Goal: Task Accomplishment & Management: Use online tool/utility

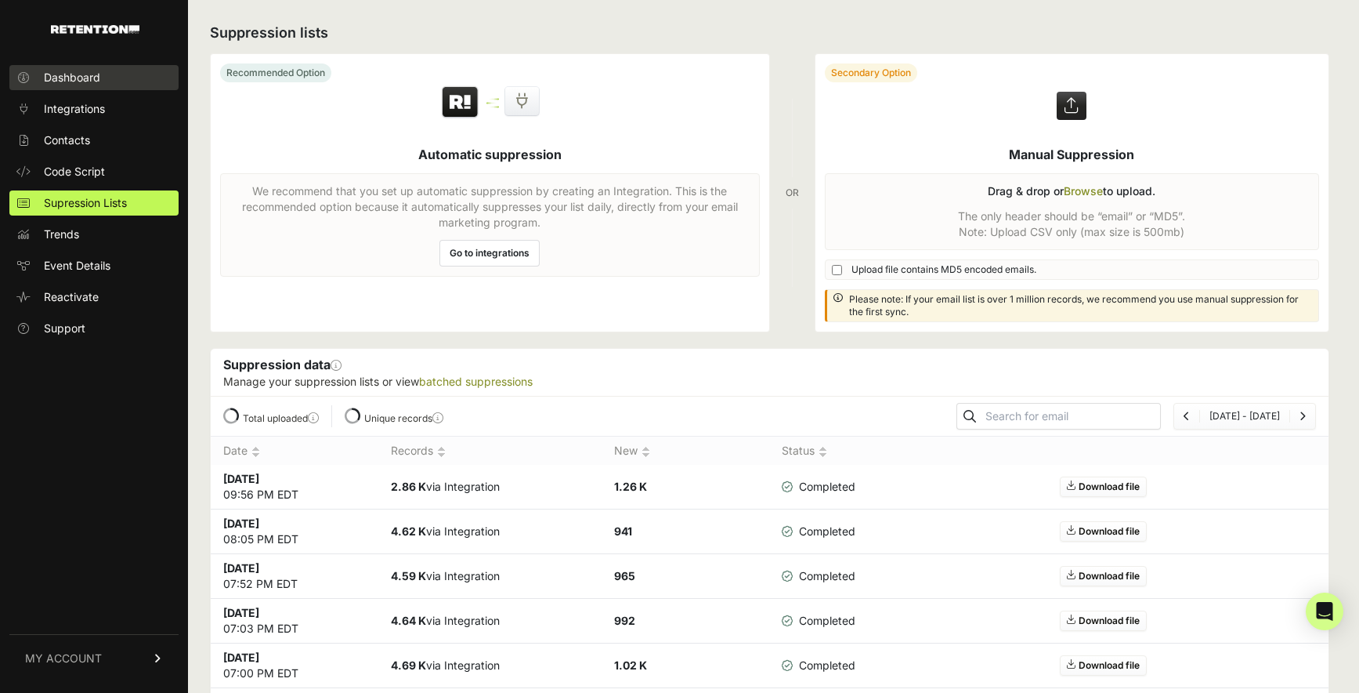
click at [97, 82] on span "Dashboard" at bounding box center [72, 78] width 56 height 16
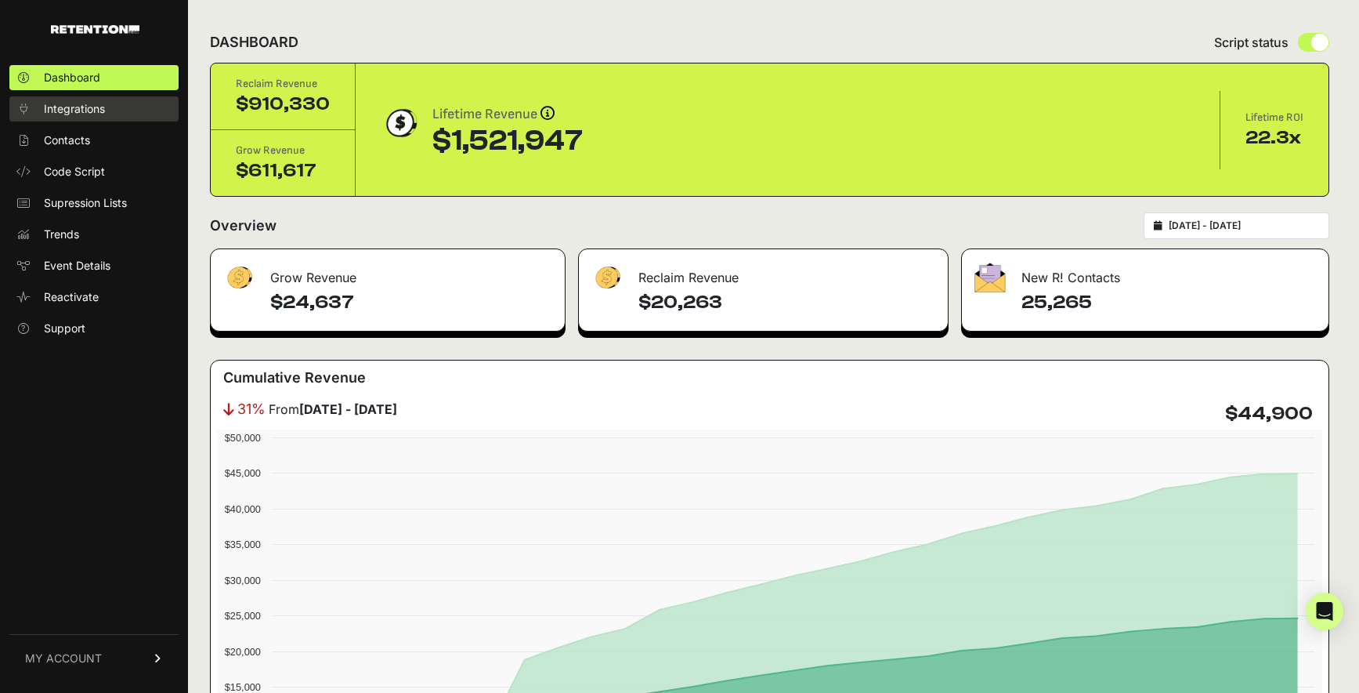
click at [90, 109] on span "Integrations" at bounding box center [74, 109] width 61 height 16
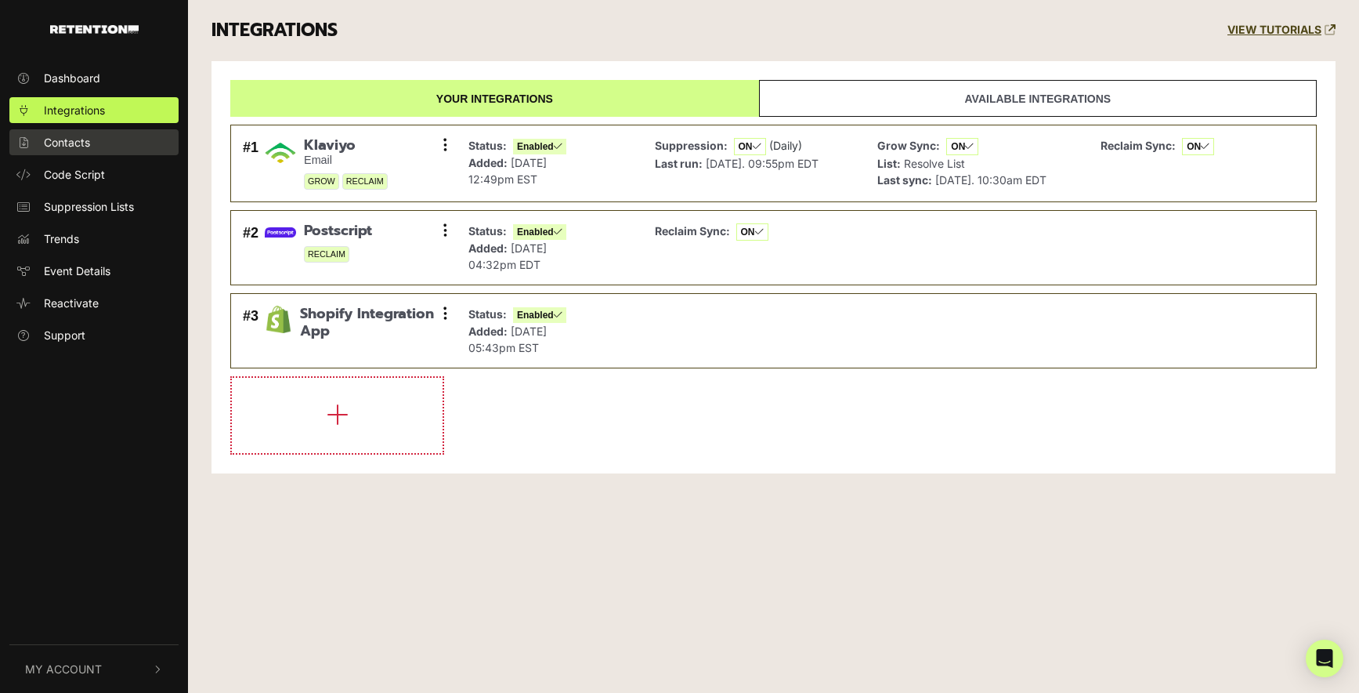
click at [90, 135] on link "Contacts" at bounding box center [93, 142] width 169 height 26
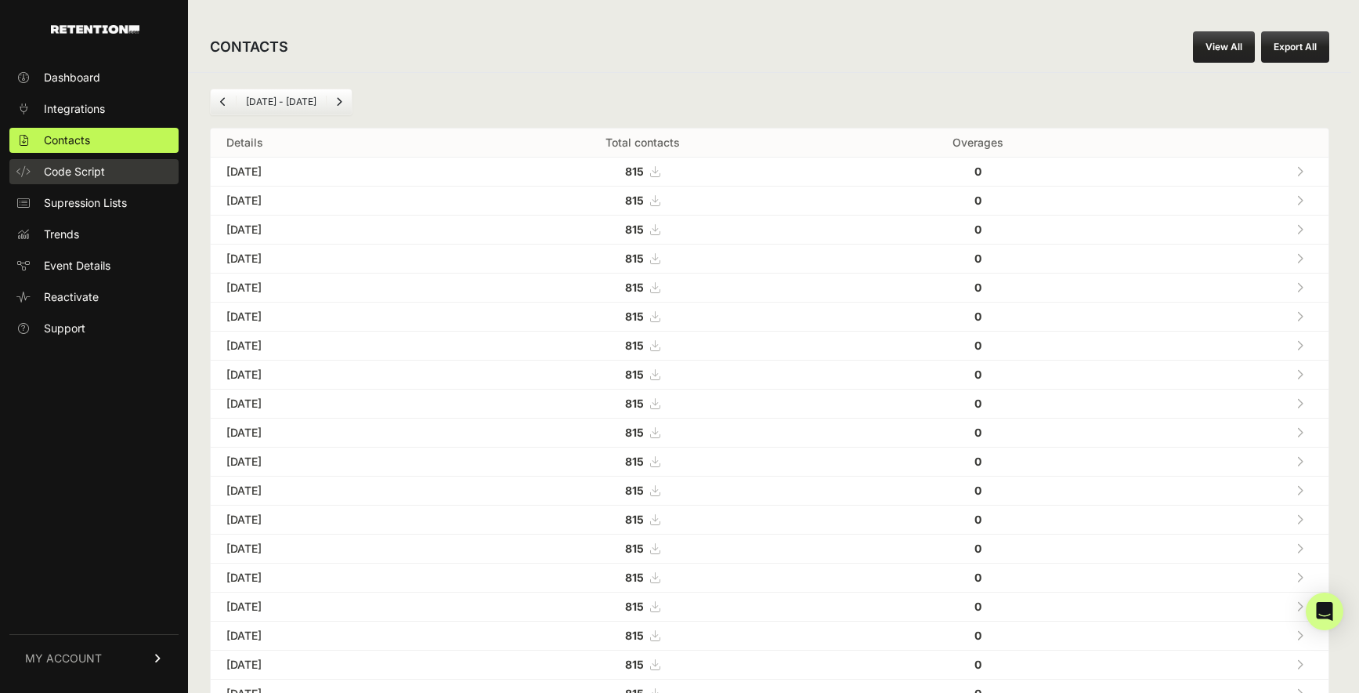
click at [92, 174] on span "Code Script" at bounding box center [74, 172] width 61 height 16
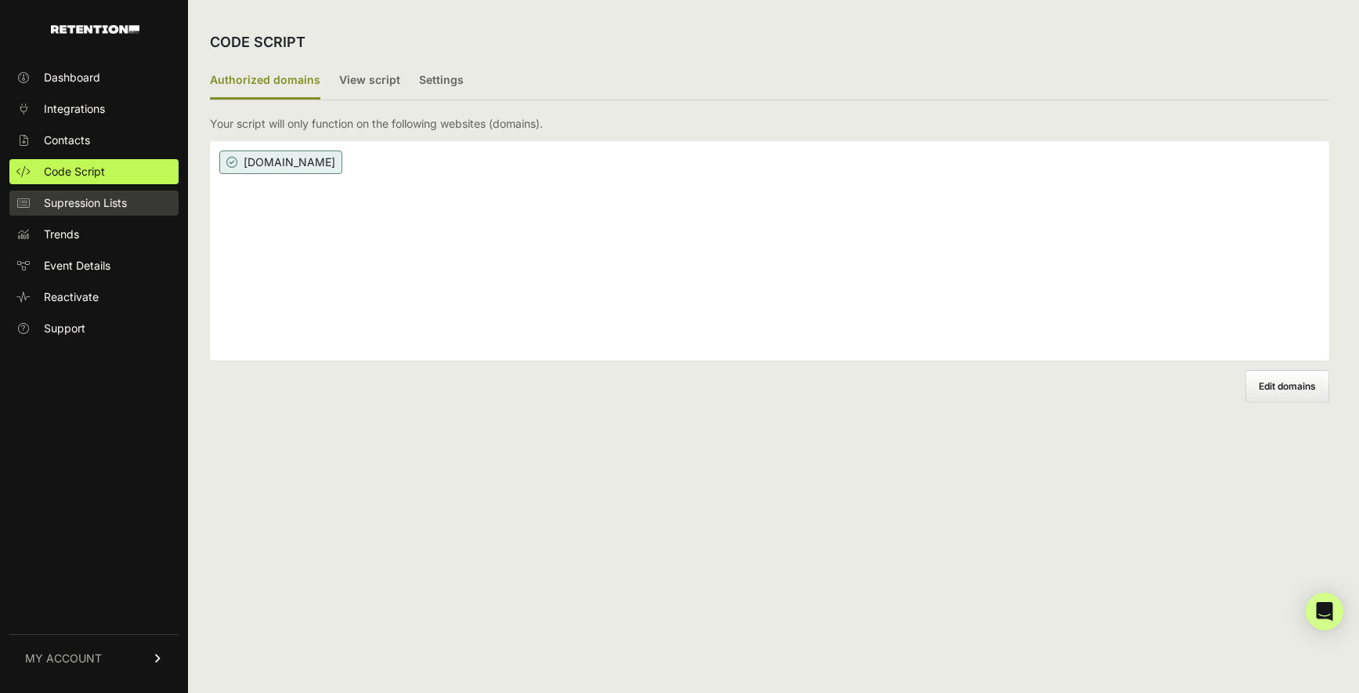
click at [96, 199] on span "Supression Lists" at bounding box center [85, 203] width 83 height 16
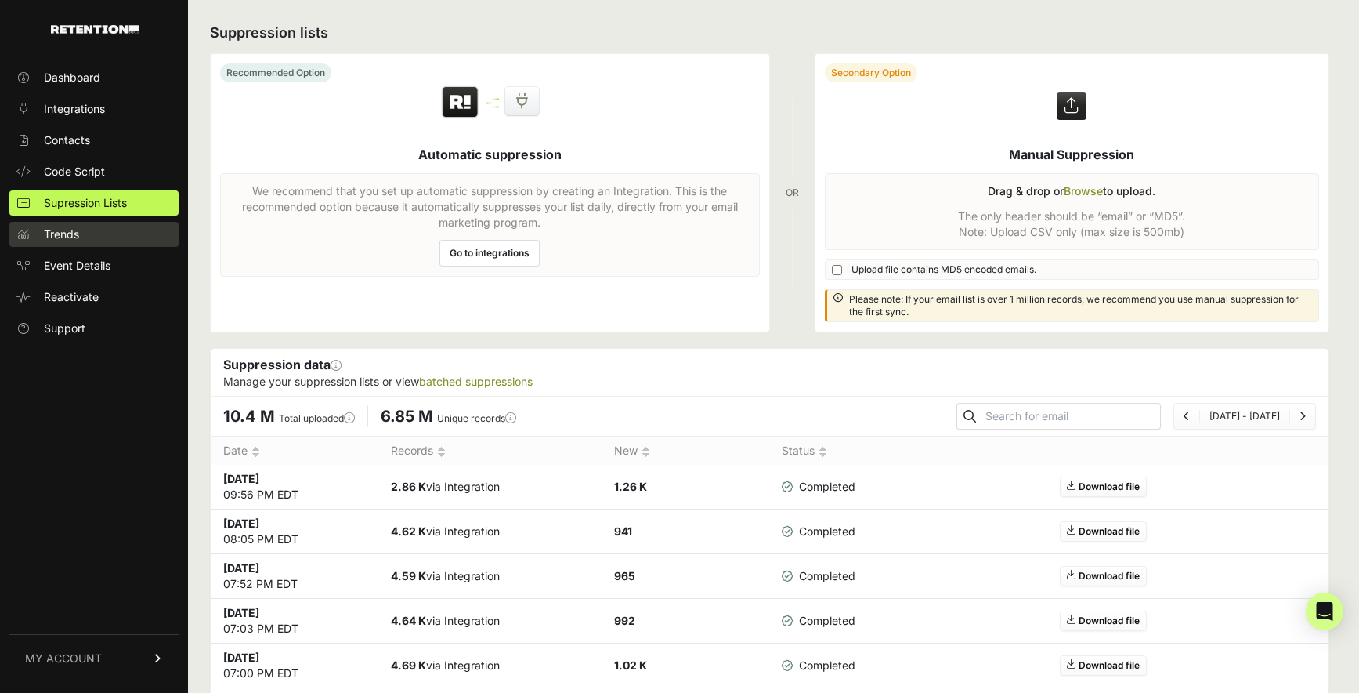
click at [91, 237] on link "Trends" at bounding box center [93, 234] width 169 height 25
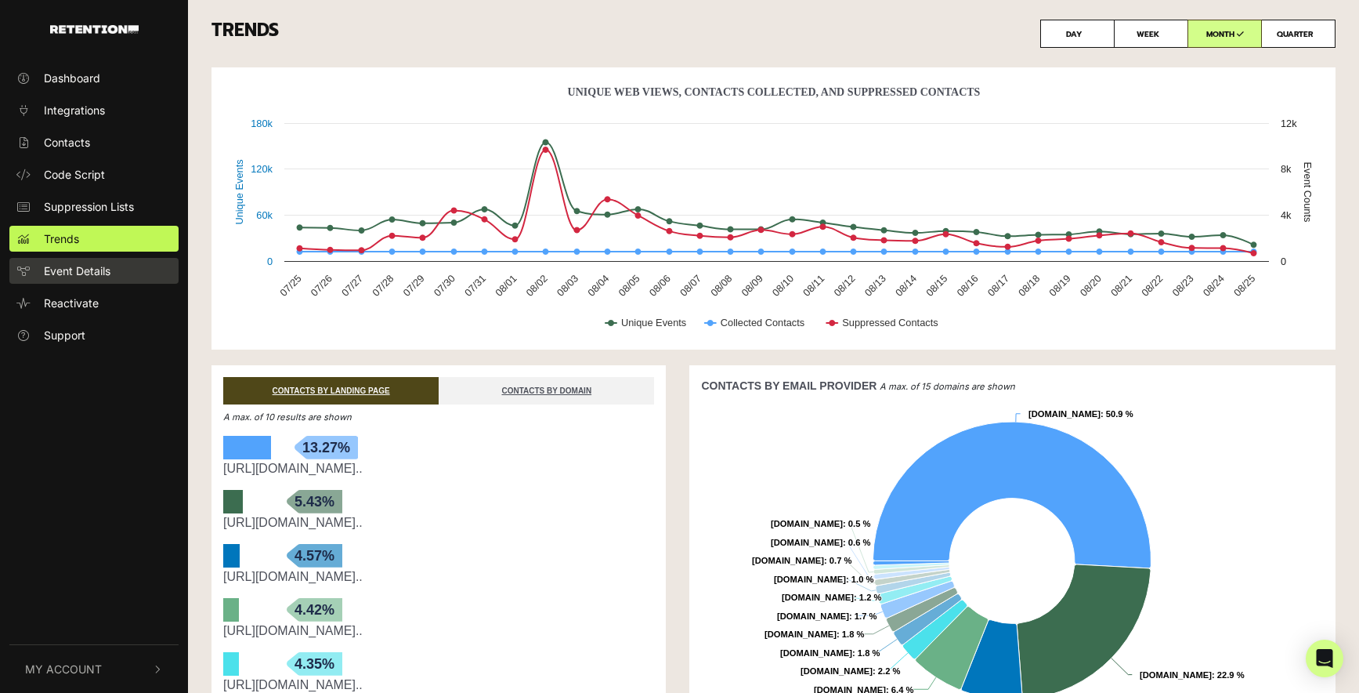
click at [92, 265] on span "Event Details" at bounding box center [77, 270] width 67 height 16
click at [89, 309] on span "Reactivate" at bounding box center [71, 303] width 55 height 16
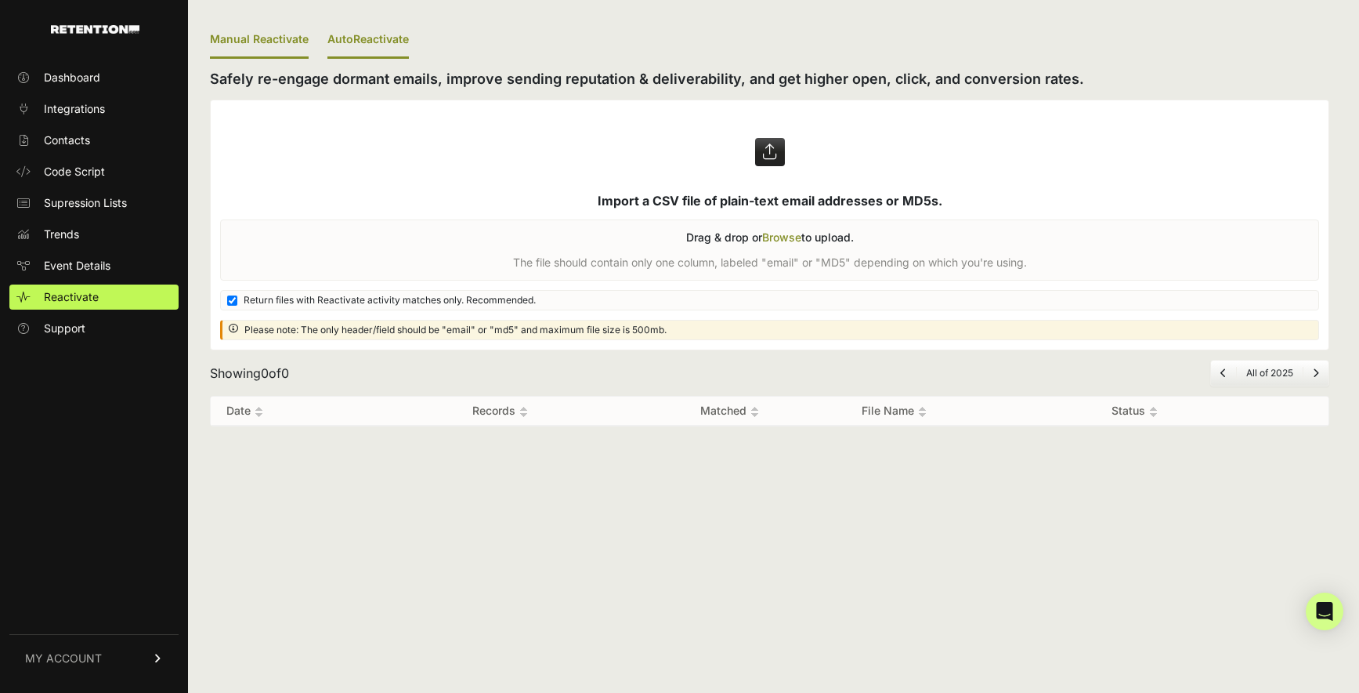
click at [374, 36] on link "AutoReactivate" at bounding box center [368, 40] width 81 height 37
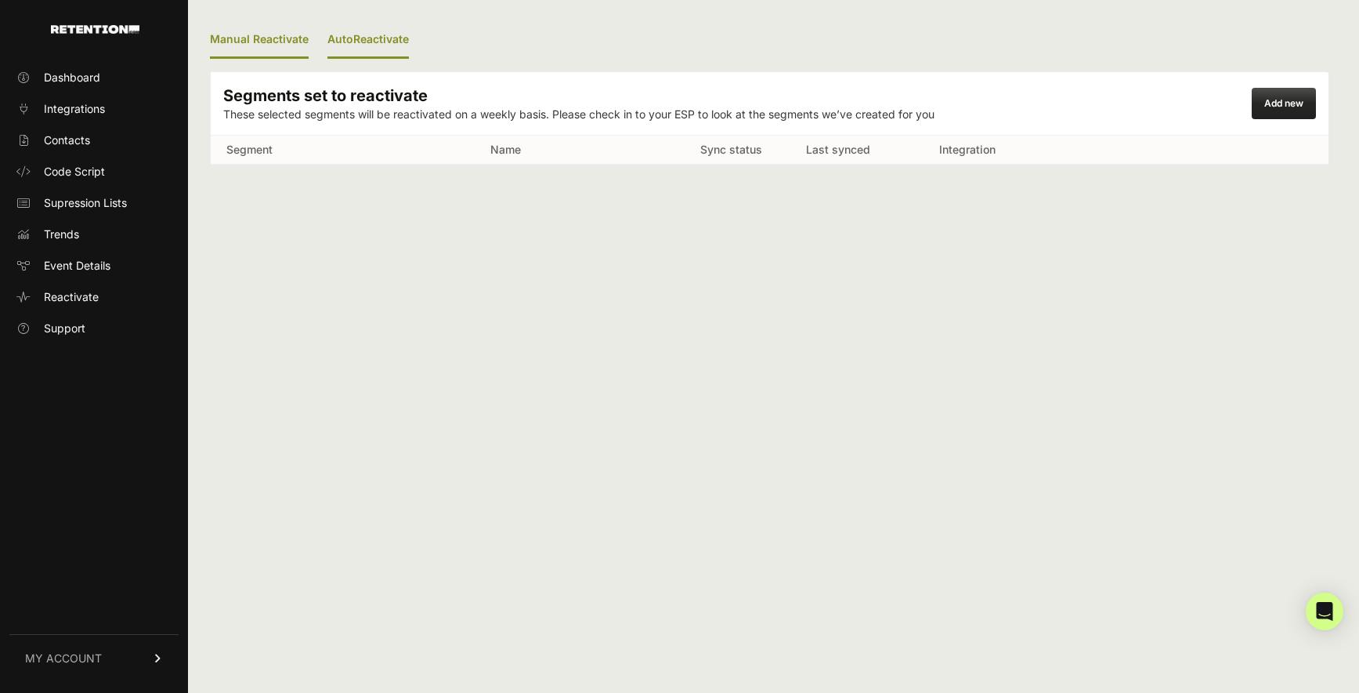
click at [285, 45] on link "Manual Reactivate" at bounding box center [259, 40] width 99 height 37
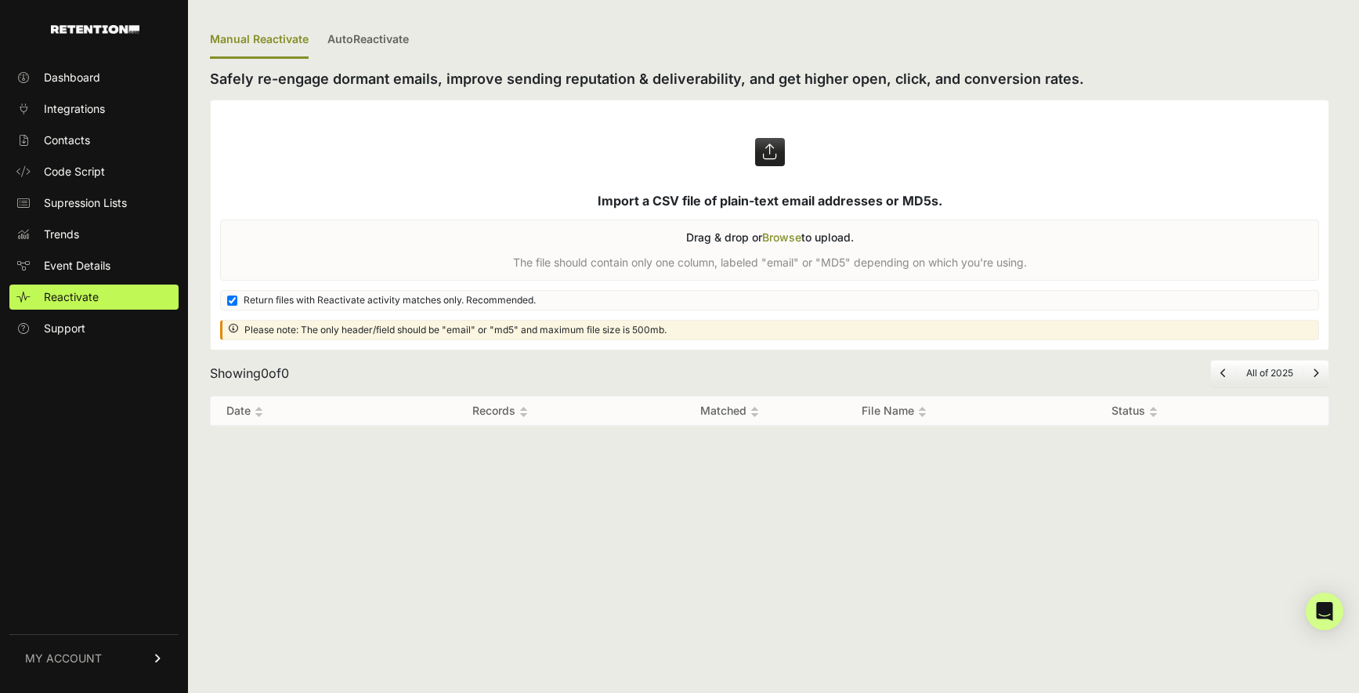
click at [140, 669] on link "MY ACCOUNT" at bounding box center [93, 658] width 169 height 48
click at [376, 179] on label at bounding box center [770, 224] width 1118 height 249
click at [0, 0] on input "file" at bounding box center [0, 0] width 0 height 0
click at [784, 234] on label at bounding box center [770, 224] width 1118 height 249
click at [0, 0] on input "file" at bounding box center [0, 0] width 0 height 0
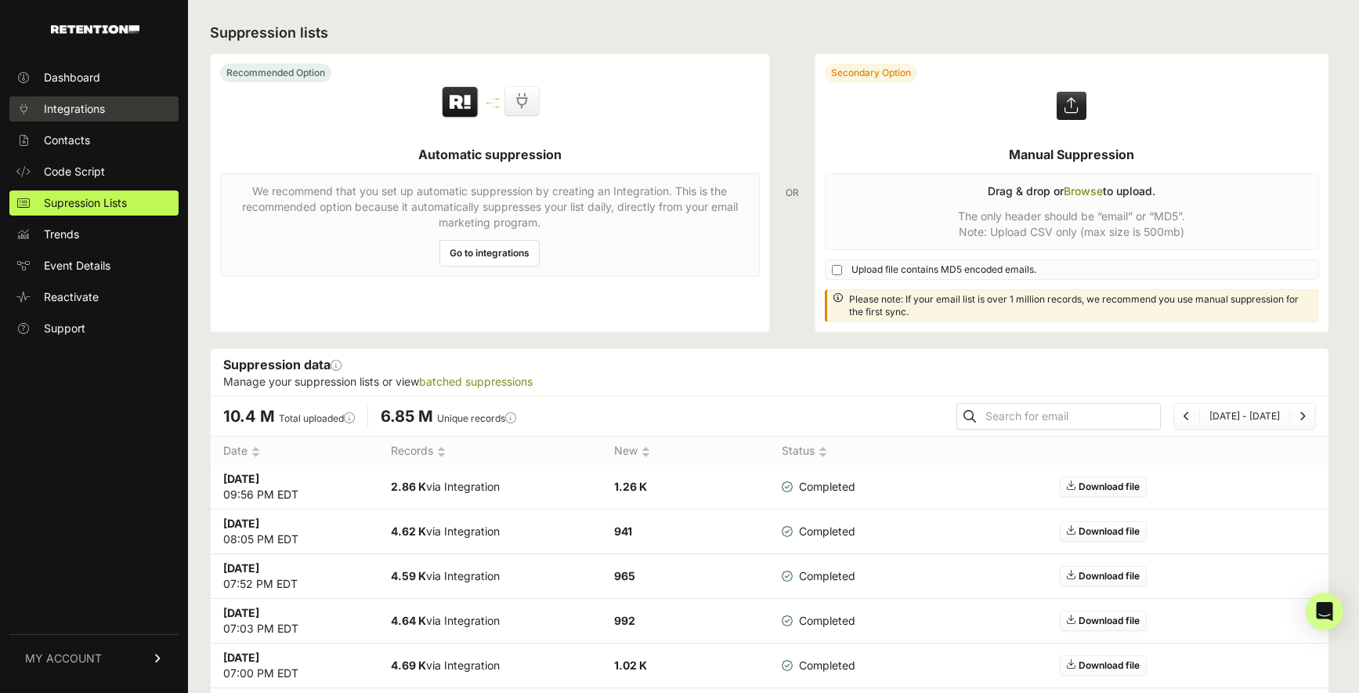
click at [91, 103] on span "Integrations" at bounding box center [74, 109] width 61 height 16
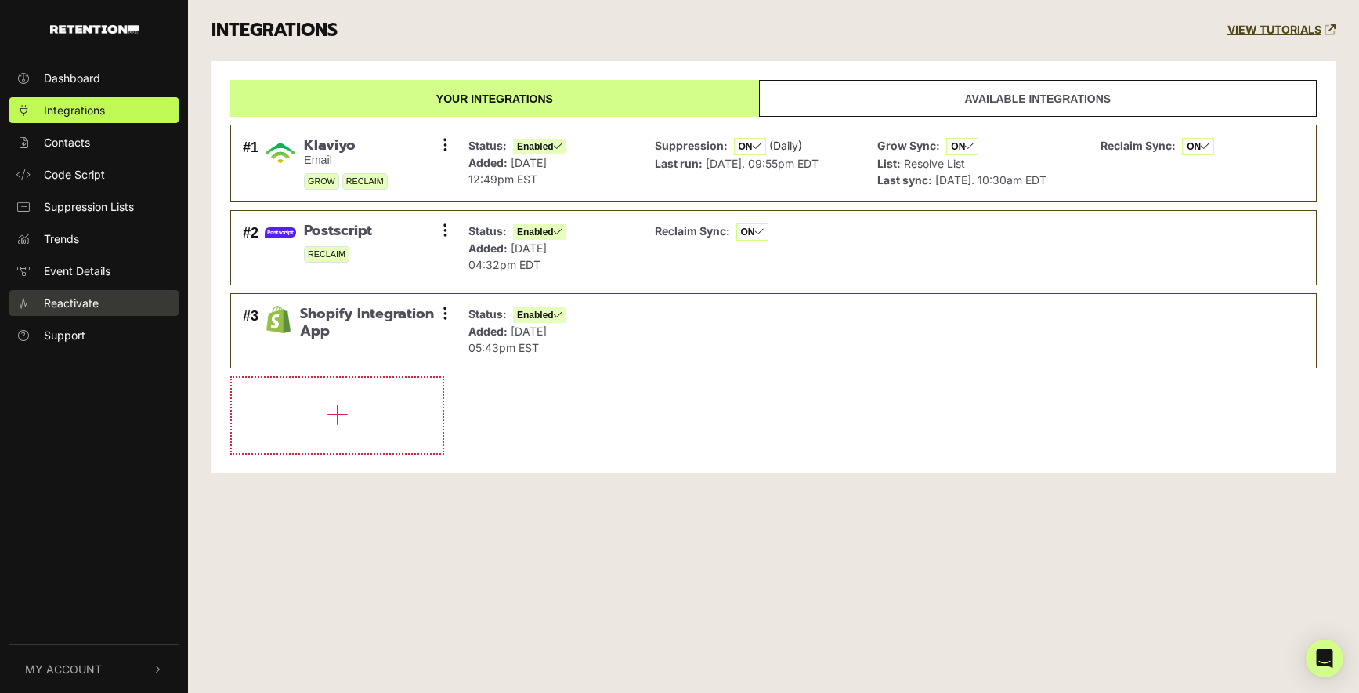
click at [77, 305] on span "Reactivate" at bounding box center [71, 303] width 55 height 16
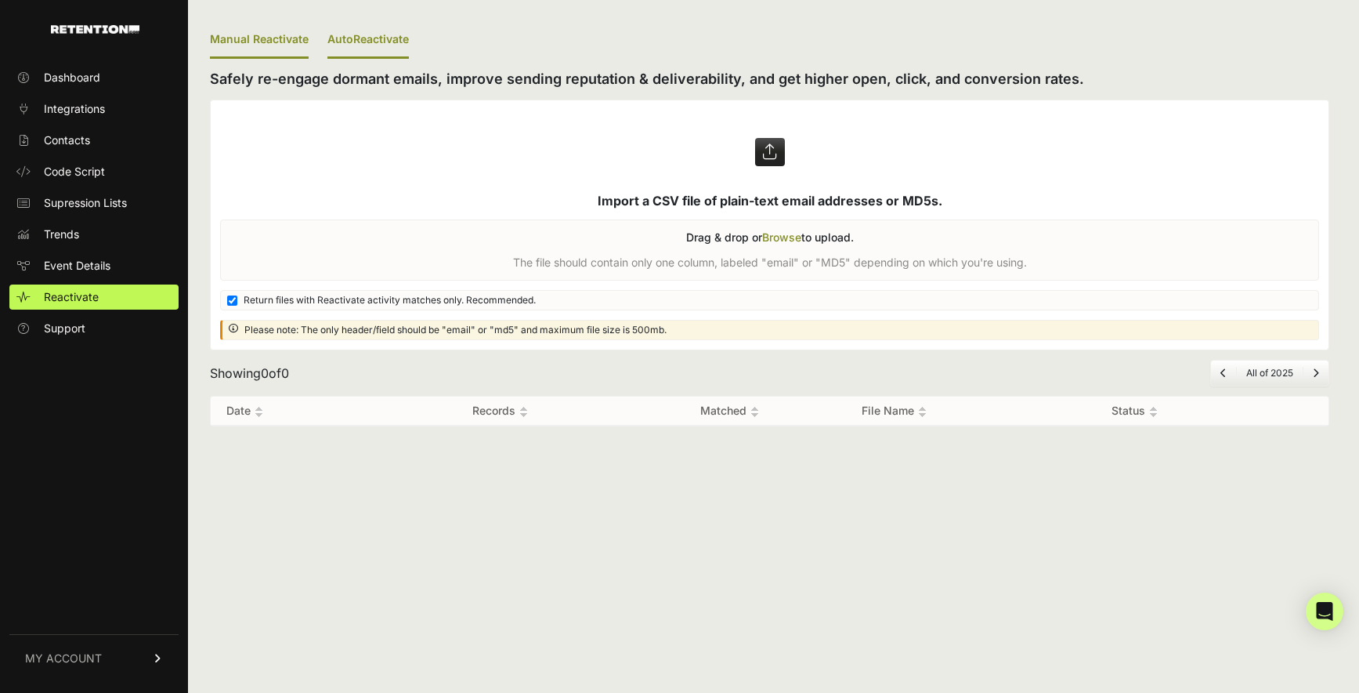
click at [346, 39] on link "AutoReactivate" at bounding box center [368, 40] width 81 height 37
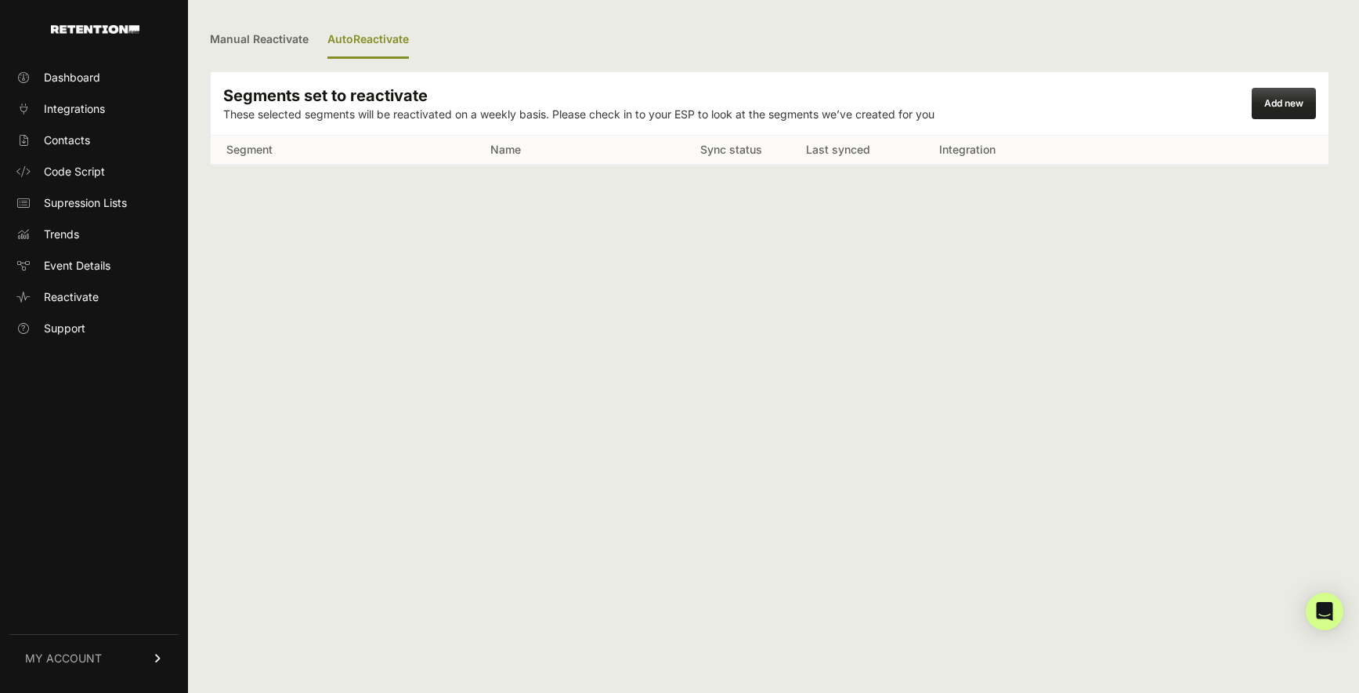
click at [1297, 102] on link "Add new" at bounding box center [1284, 103] width 39 height 12
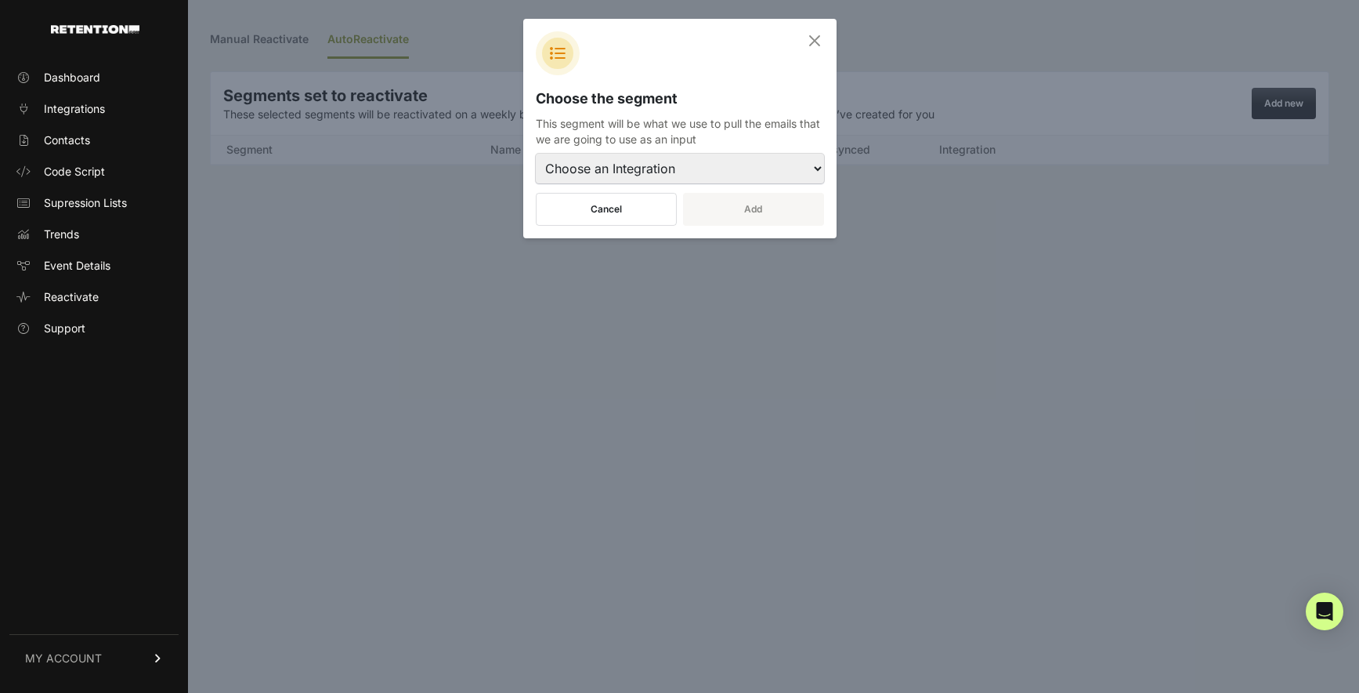
click at [698, 174] on select "Choose an Integration Klaviyo - ****d70b" at bounding box center [680, 169] width 288 height 30
select select "9117"
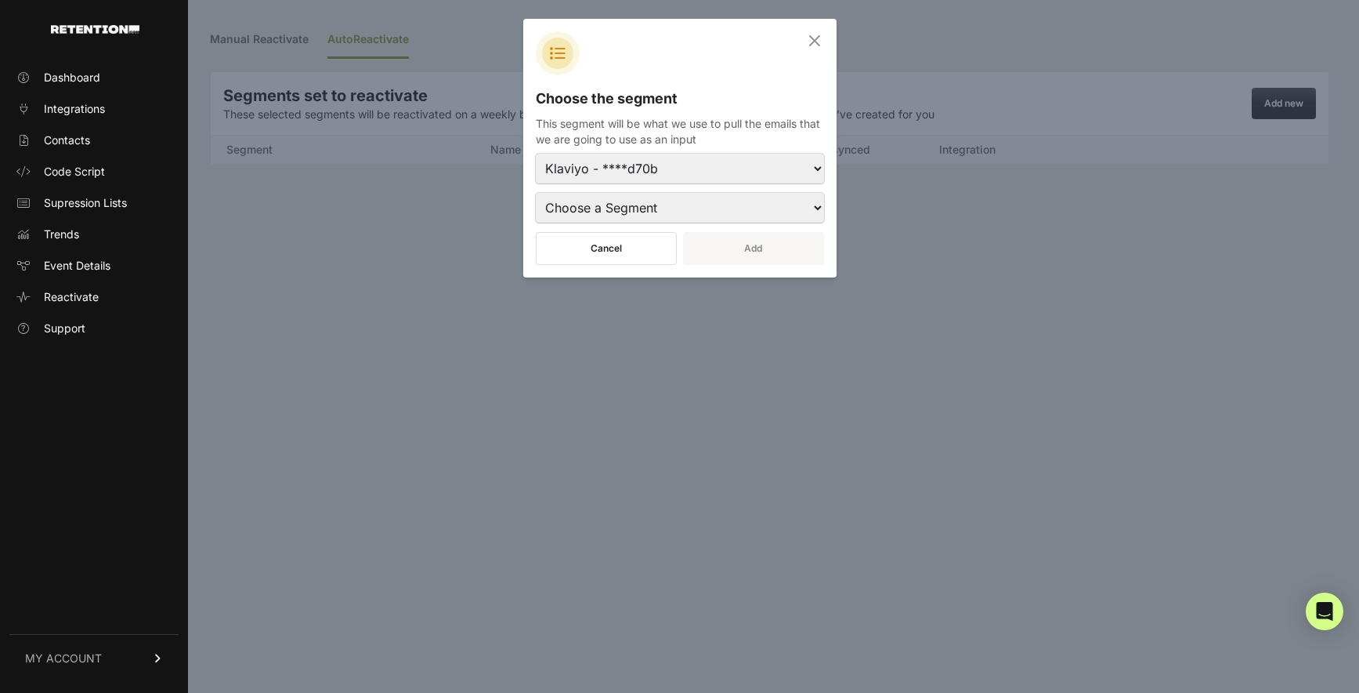
click at [718, 214] on select "Choose a Segment (Exclusion) FB 120 Day Win Back excluding Before 119 OR after …" at bounding box center [680, 208] width 288 height 30
select select "VWar6Q"
click at [748, 252] on button "Add" at bounding box center [753, 248] width 141 height 33
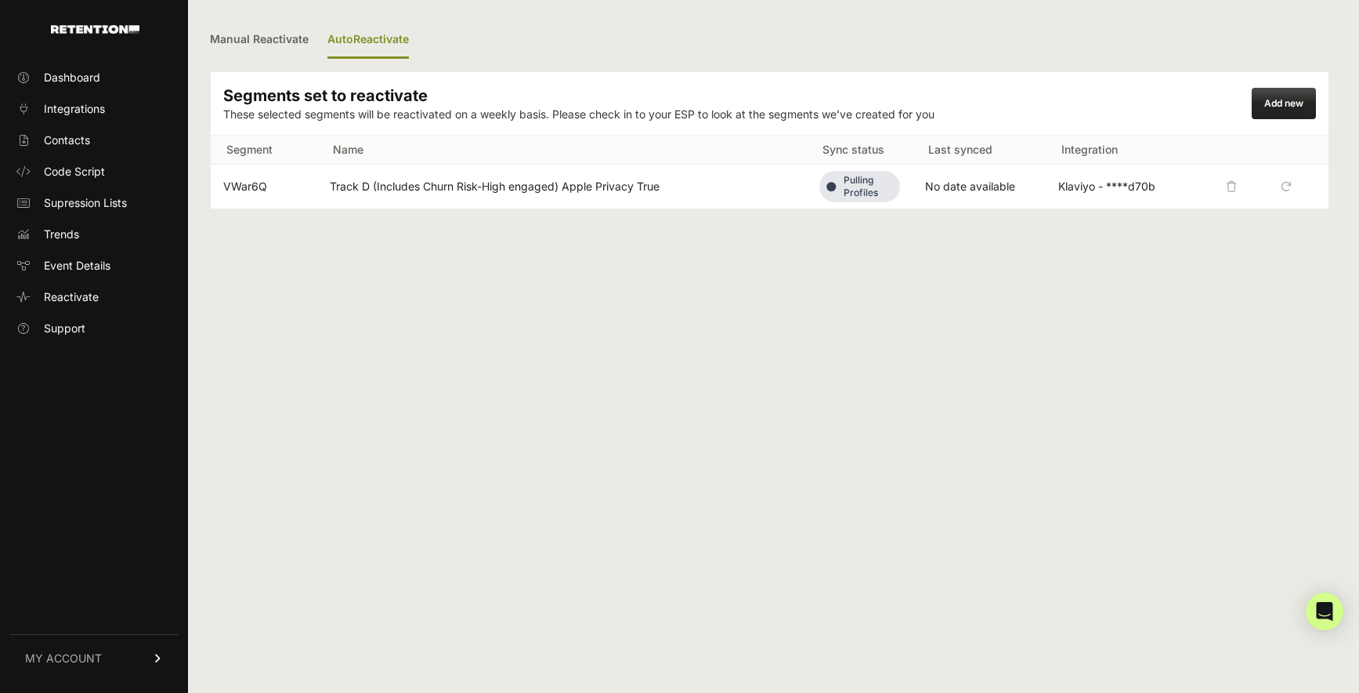
click at [1290, 107] on link "Add new" at bounding box center [1284, 103] width 39 height 12
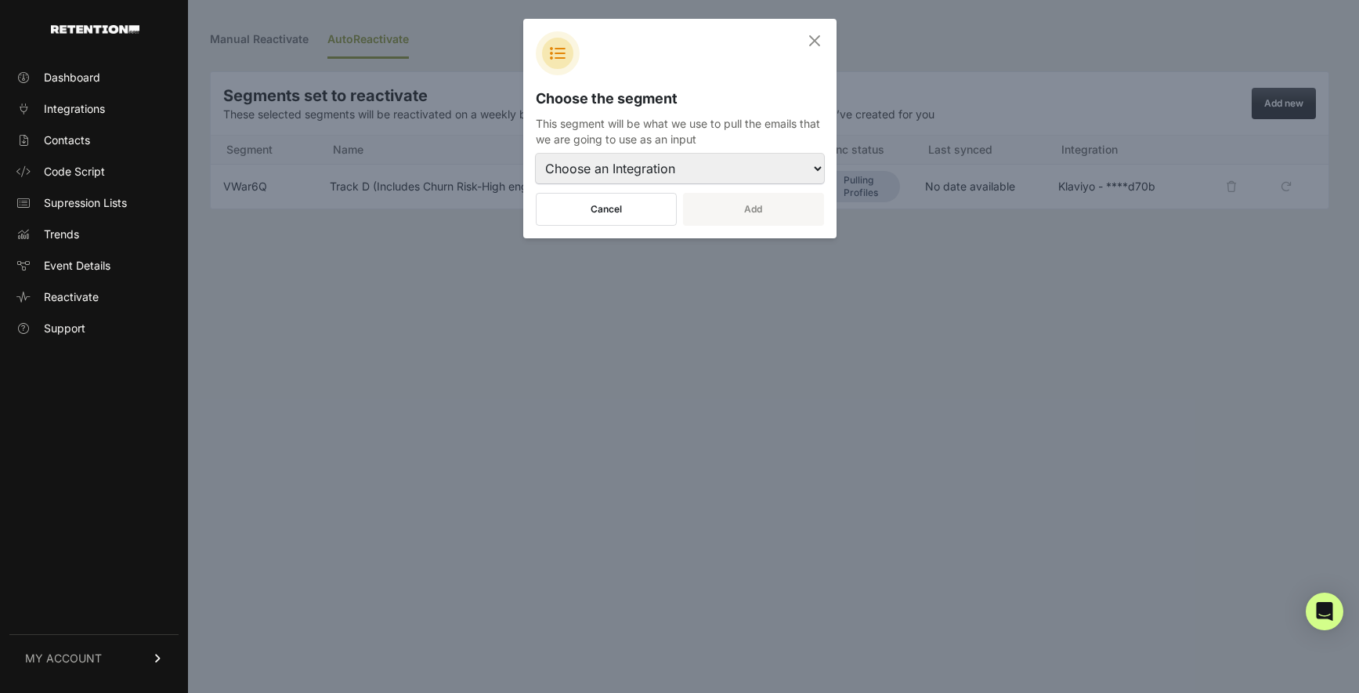
click at [676, 174] on select "Choose an Integration Klaviyo - ****d70b" at bounding box center [680, 169] width 288 height 30
select select "9117"
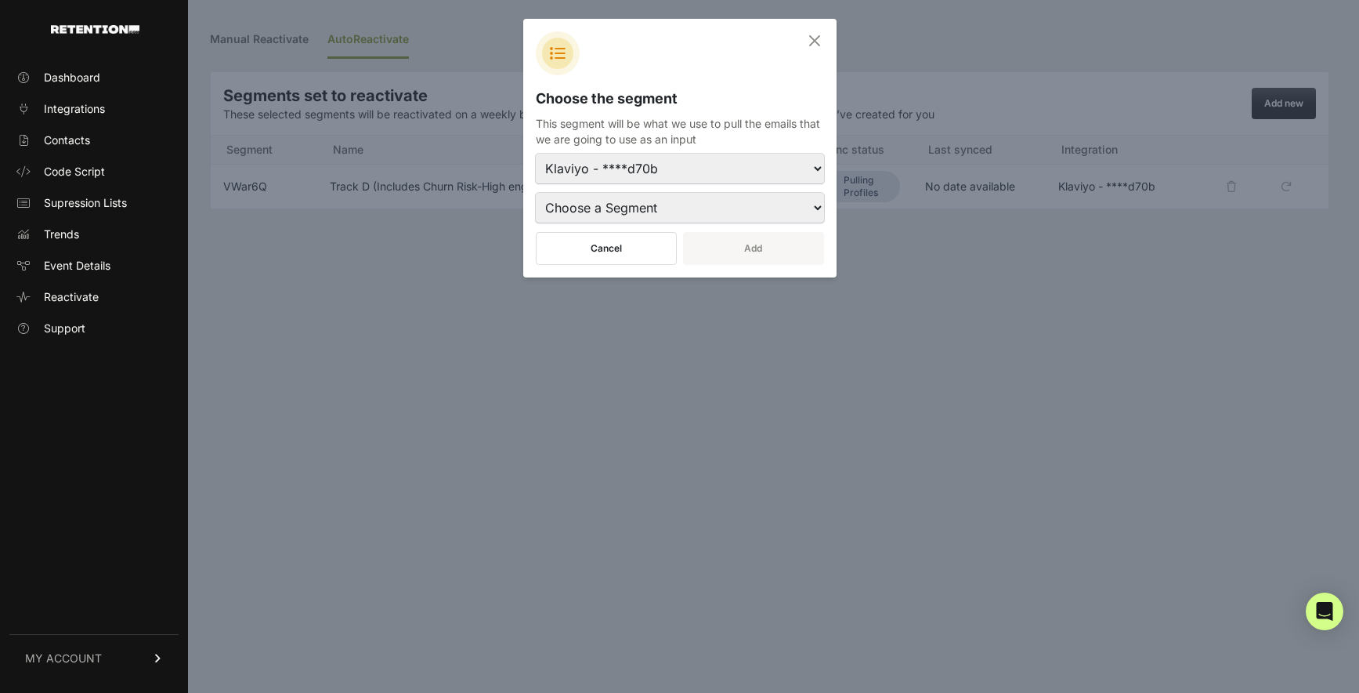
click at [713, 201] on select "Choose a Segment (Exclusion) FB 120 Day Win Back excluding Before 119 OR after …" at bounding box center [680, 208] width 288 height 30
select select "XAKy2G"
click at [757, 242] on button "Add" at bounding box center [753, 248] width 141 height 33
click at [752, 252] on button "Add" at bounding box center [753, 248] width 141 height 33
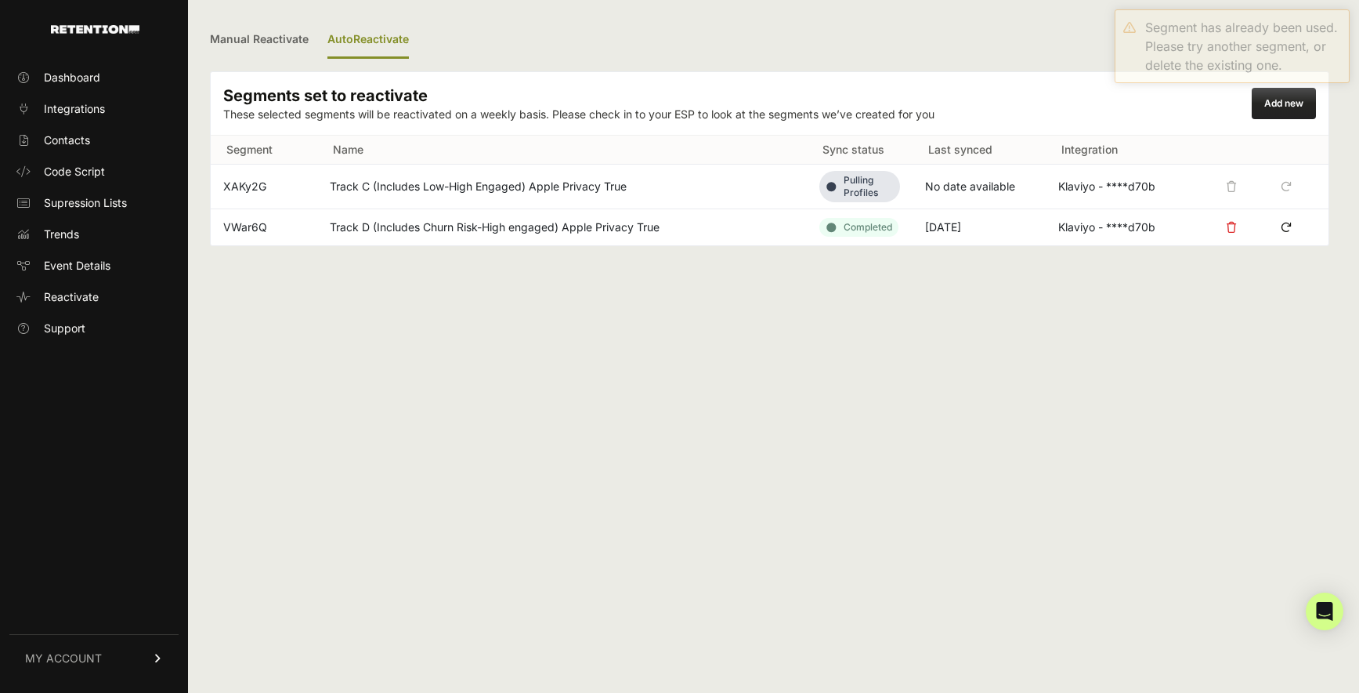
click at [1277, 112] on div "Add new" at bounding box center [1284, 103] width 64 height 31
click at [1262, 104] on div "Add new" at bounding box center [1284, 103] width 64 height 31
click at [1280, 104] on link "Add new" at bounding box center [1284, 103] width 39 height 12
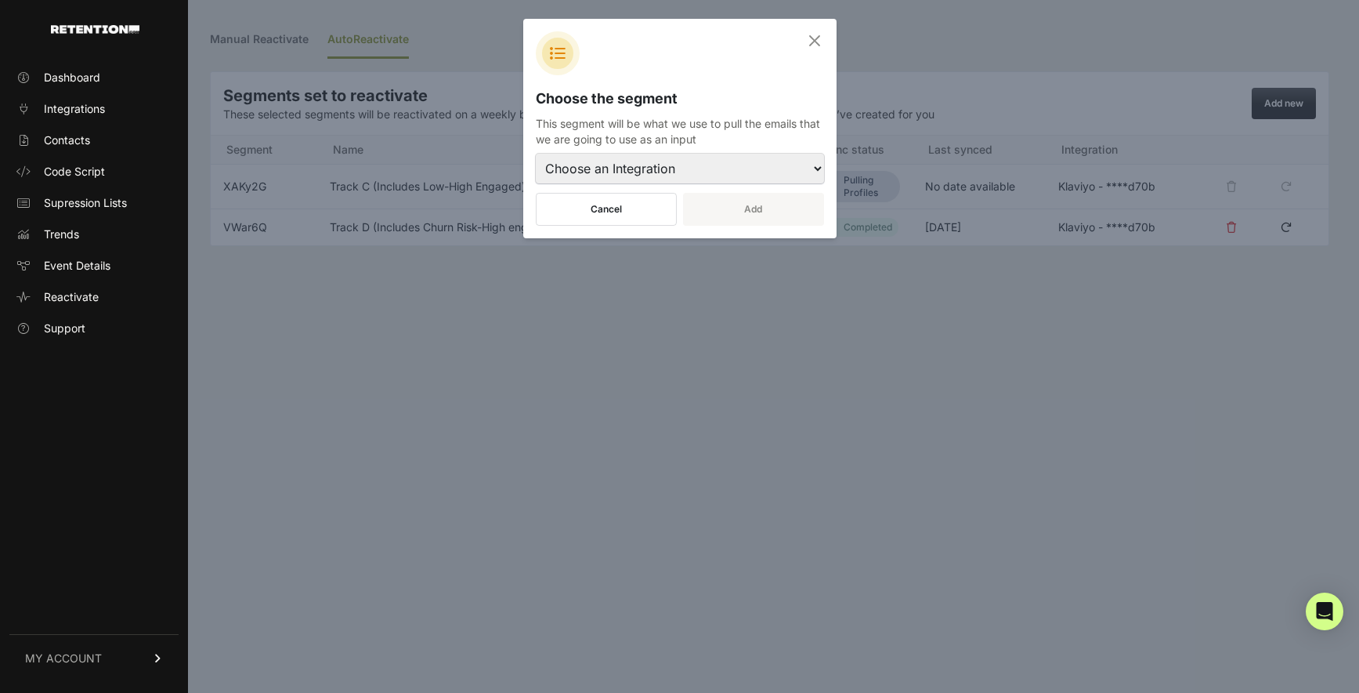
click at [744, 171] on select "Choose an Integration Klaviyo - ****d70b" at bounding box center [680, 169] width 288 height 30
select select "9117"
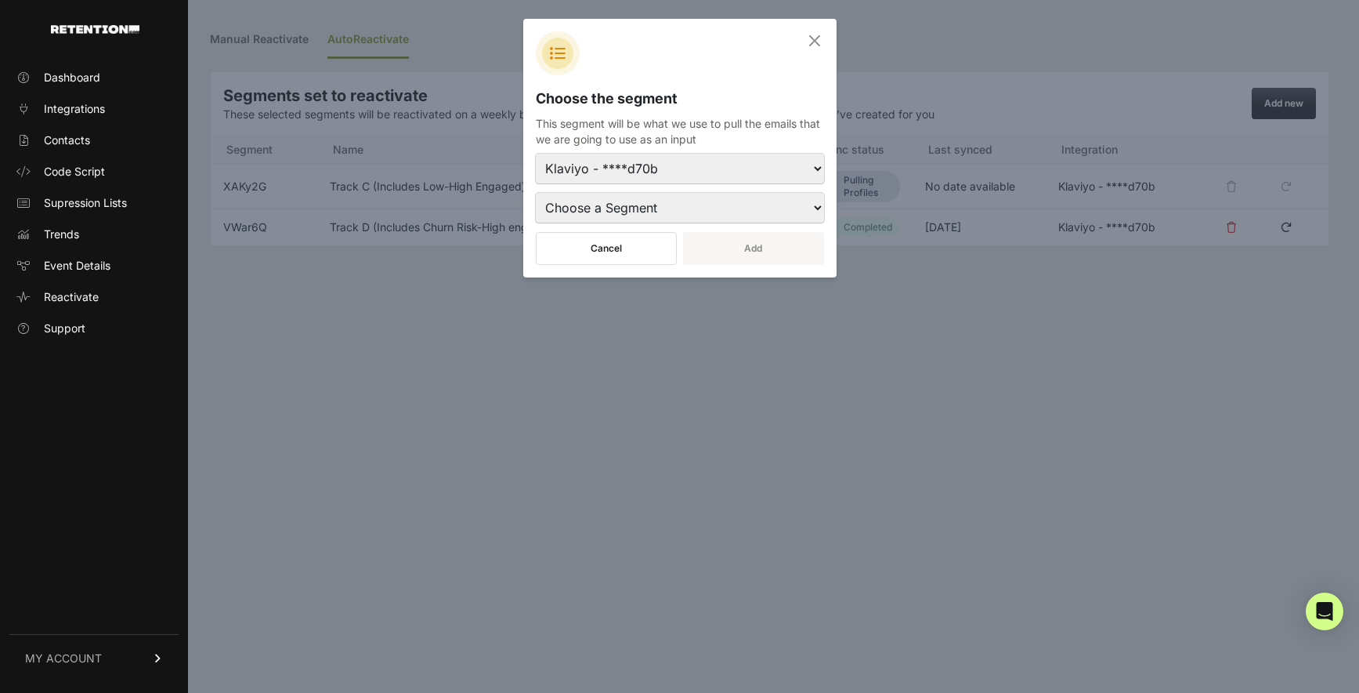
click at [704, 215] on select "Choose a Segment (Exclusion) FB 120 Day Win Back excluding Before 119 OR after …" at bounding box center [680, 208] width 288 height 30
select select "WjtnnY"
click at [756, 255] on button "Add" at bounding box center [753, 248] width 141 height 33
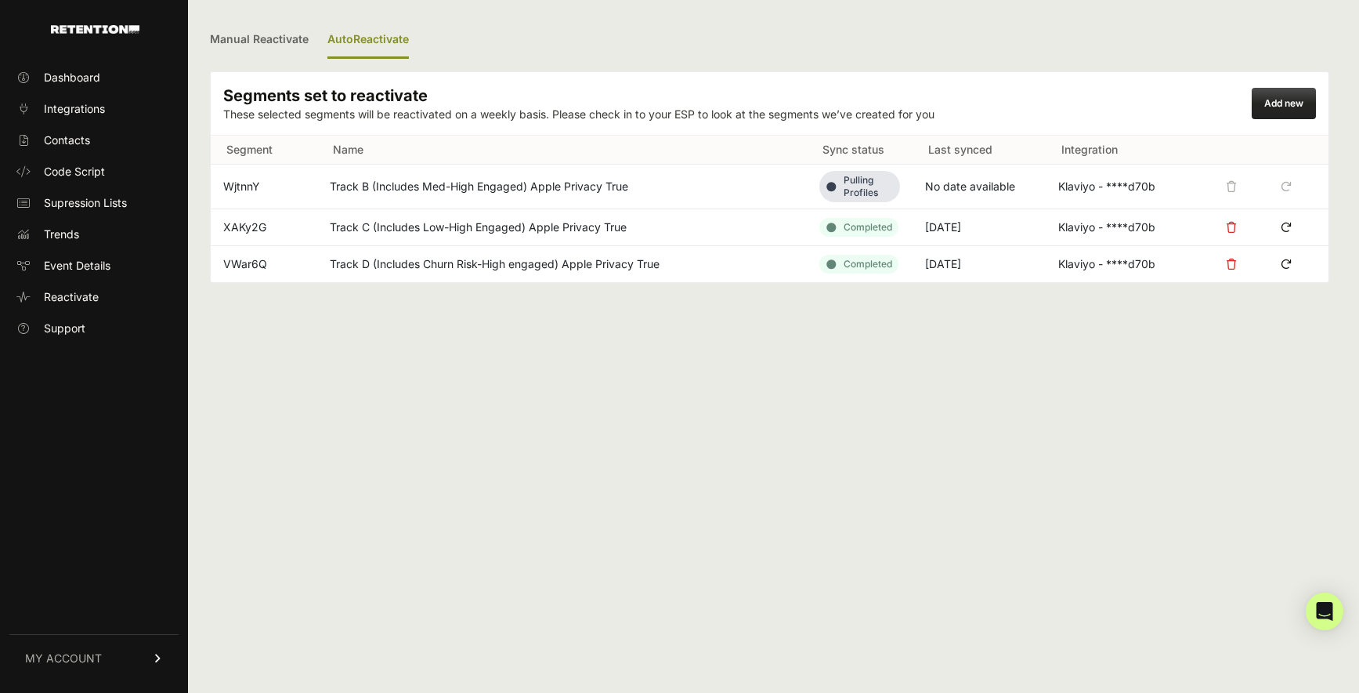
click at [614, 379] on div "Manual Reactivate AutoReactivate Segments set to reactivate These selected segm…" at bounding box center [770, 346] width 1164 height 693
click at [1274, 110] on div "Add new" at bounding box center [1284, 103] width 64 height 31
click at [1280, 99] on link "Add new" at bounding box center [1284, 103] width 39 height 12
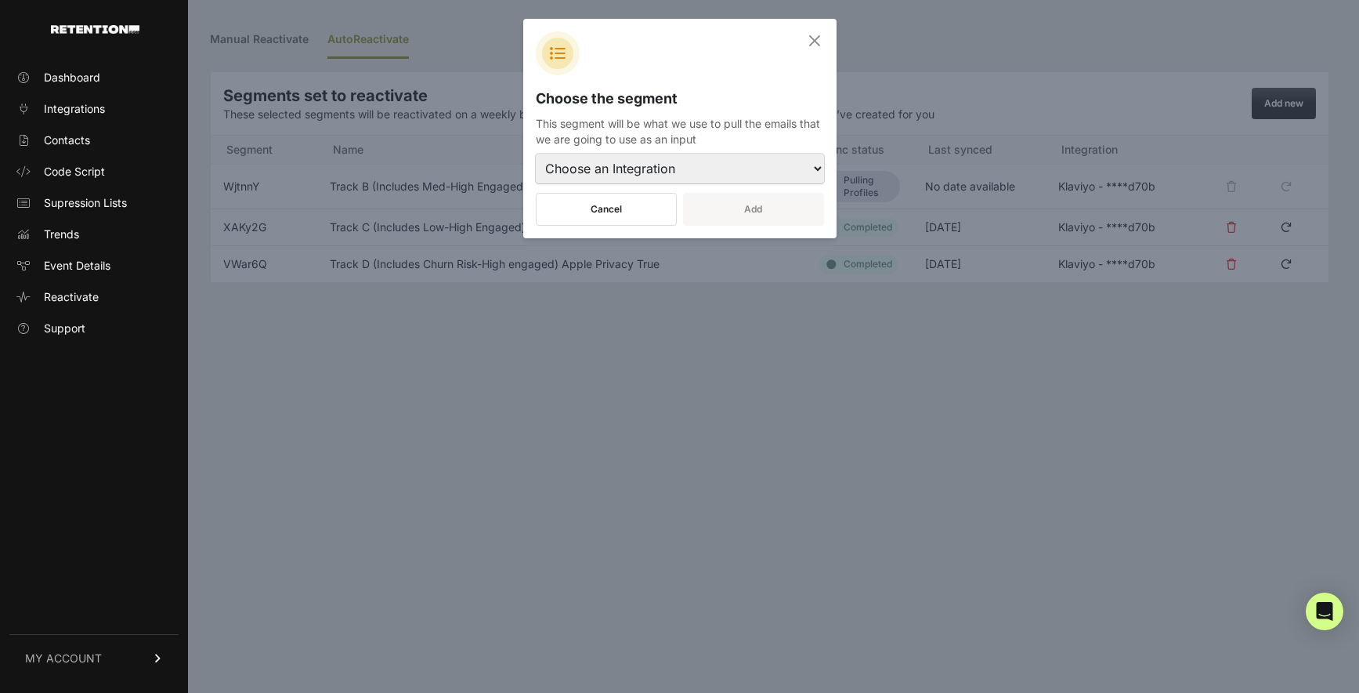
click at [633, 170] on select "Choose an Integration Klaviyo - ****d70b" at bounding box center [680, 169] width 288 height 30
select select "9117"
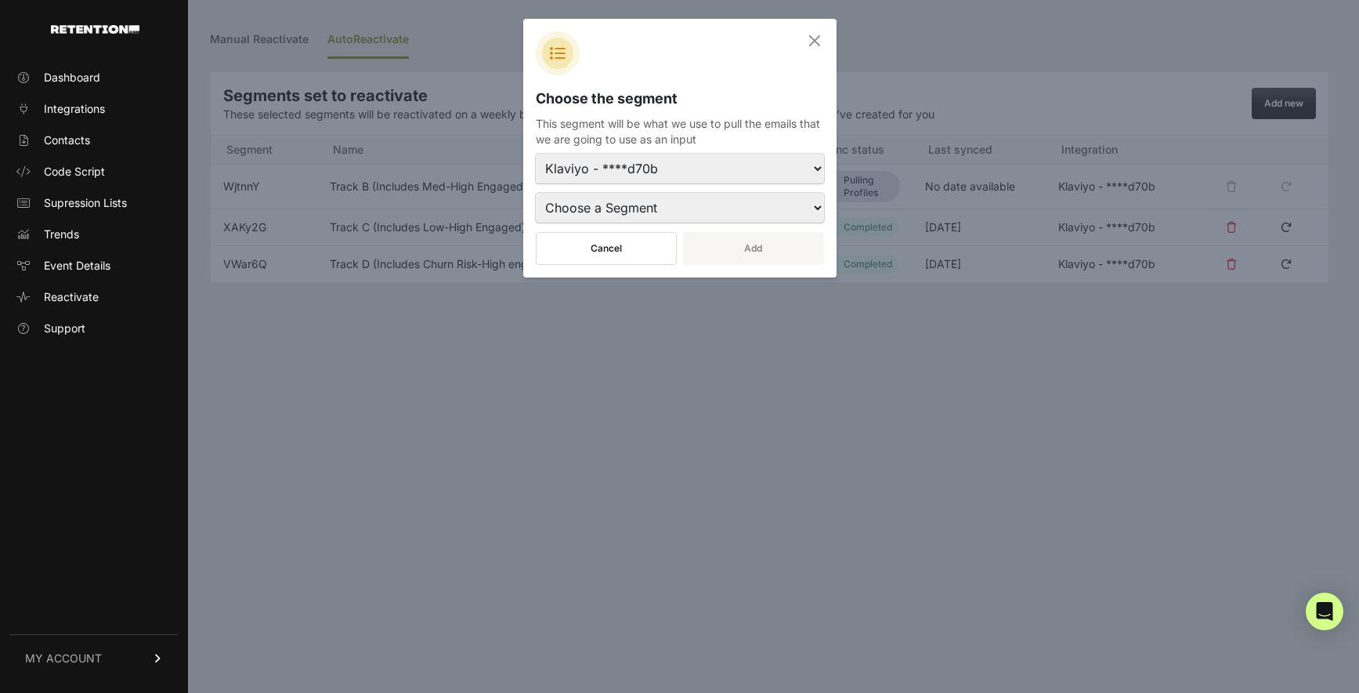
click at [693, 205] on select "Choose a Segment (Exclusion) FB 120 Day Win Back excluding Before 119 OR after …" at bounding box center [680, 208] width 288 height 30
select select "RfPCsj"
click at [718, 251] on button "Add" at bounding box center [753, 248] width 141 height 33
